Goal: Navigation & Orientation: Find specific page/section

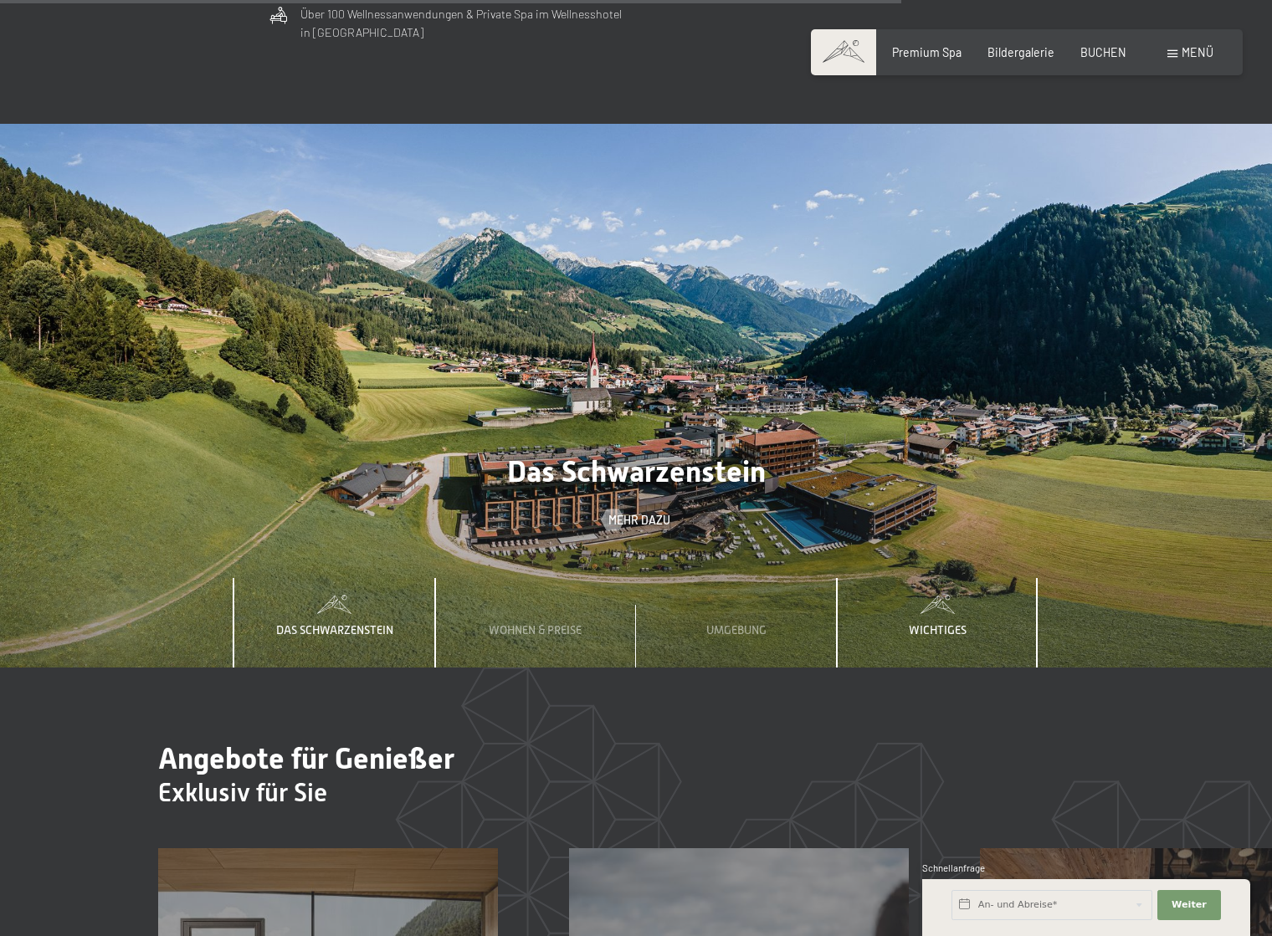
scroll to position [5020, 0]
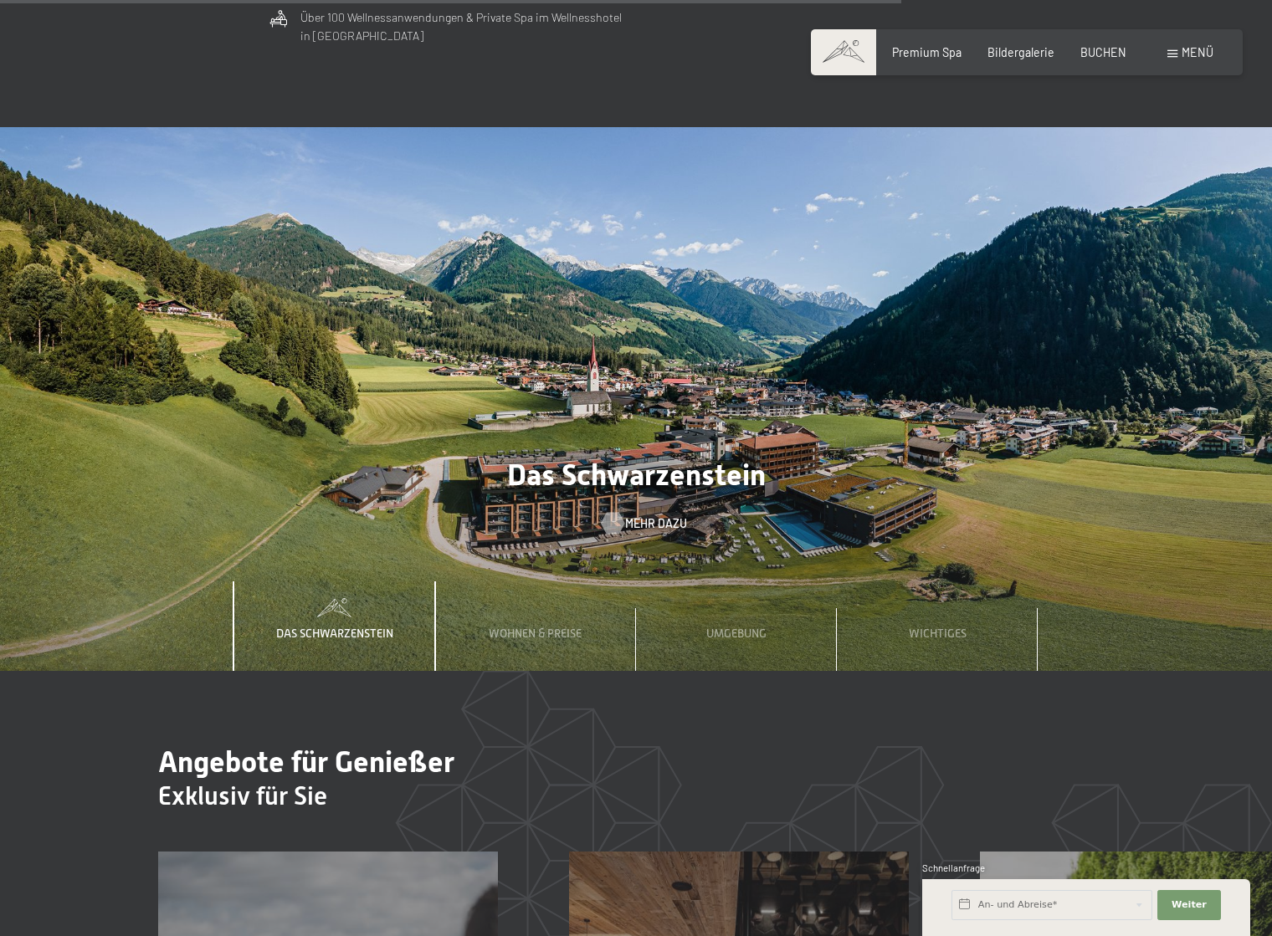
click at [643, 515] on span "Mehr dazu" at bounding box center [656, 523] width 62 height 17
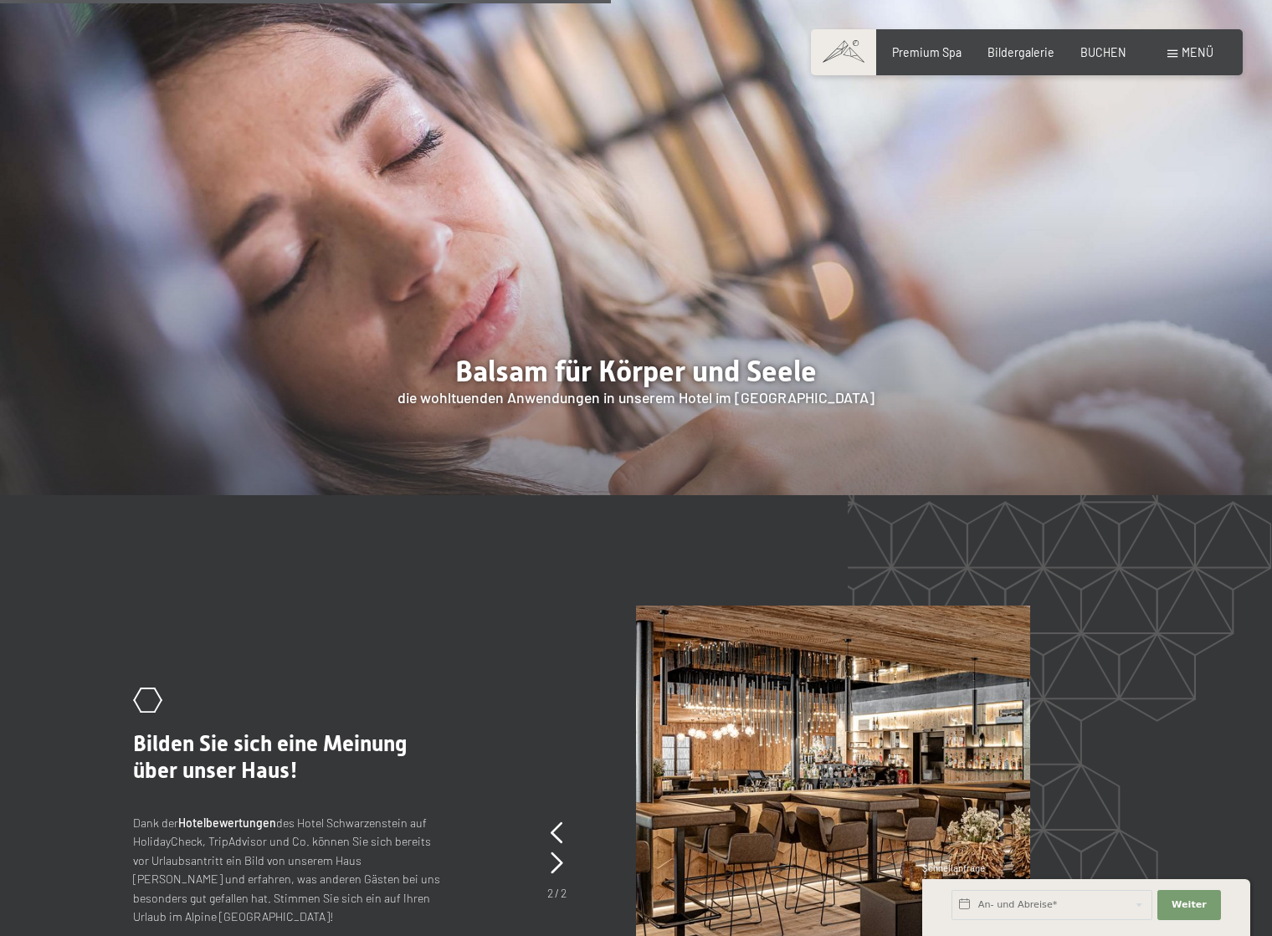
scroll to position [2397, 0]
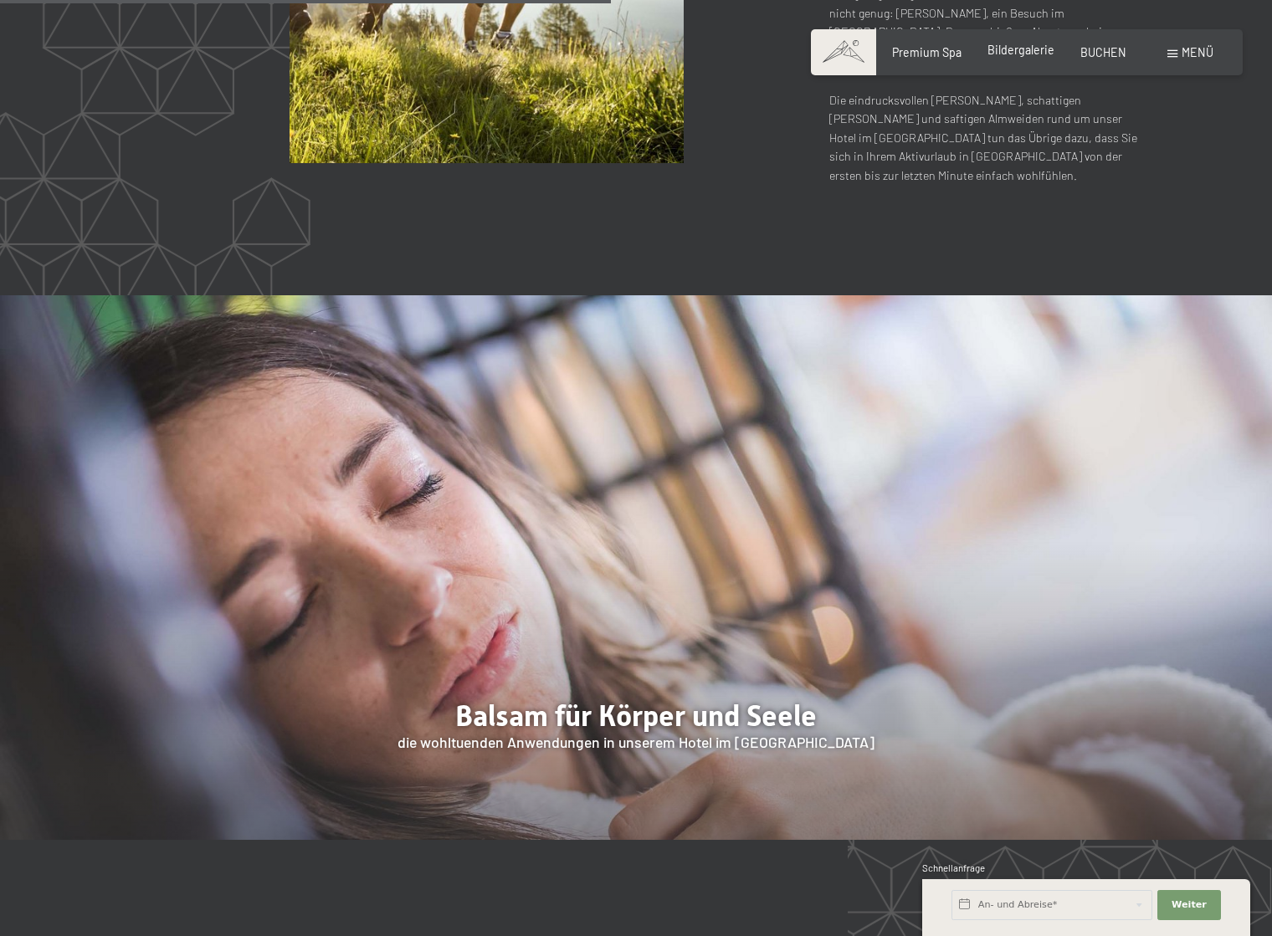
click at [1036, 53] on span "Bildergalerie" at bounding box center [1020, 50] width 67 height 14
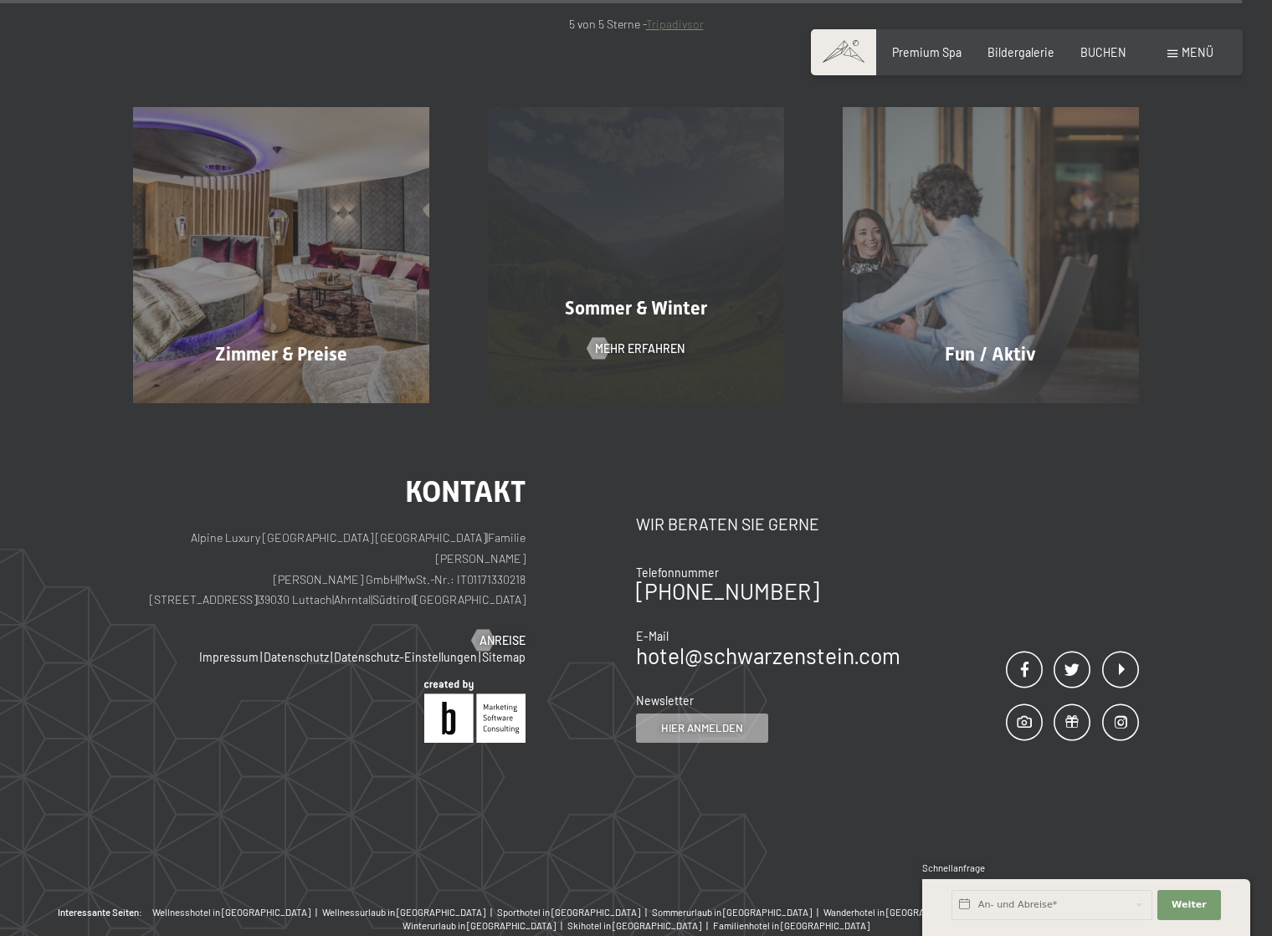
scroll to position [17652, 0]
